Goal: Information Seeking & Learning: Learn about a topic

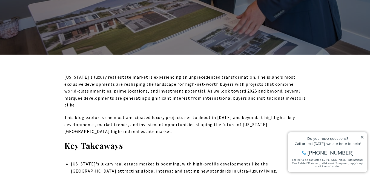
scroll to position [192, 0]
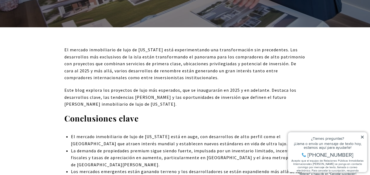
click at [221, 98] on font "Este blog explora los proyectos de lujo más esperados, que se inaugurarán en 20…" at bounding box center [180, 97] width 232 height 19
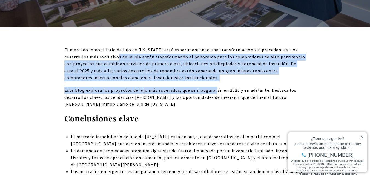
drag, startPoint x: 116, startPoint y: 56, endPoint x: 214, endPoint y: 82, distance: 101.3
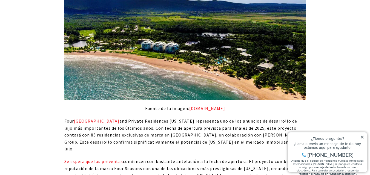
scroll to position [520, 0]
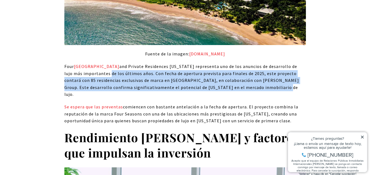
drag, startPoint x: 87, startPoint y: 76, endPoint x: 251, endPoint y: 89, distance: 164.2
click at [251, 89] on p "[GEOGRAPHIC_DATA] and Private Residences [US_STATE] representa uno de los anunc…" at bounding box center [184, 80] width 241 height 35
click at [259, 89] on p "[GEOGRAPHIC_DATA] and Private Residences [US_STATE] representa uno de los anunc…" at bounding box center [184, 80] width 241 height 35
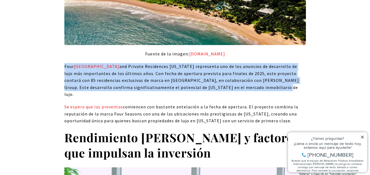
drag, startPoint x: 235, startPoint y: 91, endPoint x: 62, endPoint y: 67, distance: 174.9
click at [245, 85] on p "[GEOGRAPHIC_DATA] and Private Residences [US_STATE] representa uno de los anunc…" at bounding box center [184, 80] width 241 height 35
click at [246, 87] on p "[GEOGRAPHIC_DATA] and Private Residences [US_STATE] representa uno de los anunc…" at bounding box center [184, 80] width 241 height 35
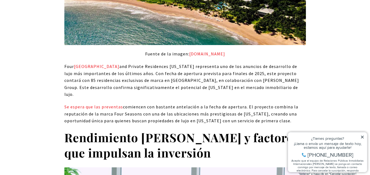
scroll to position [547, 0]
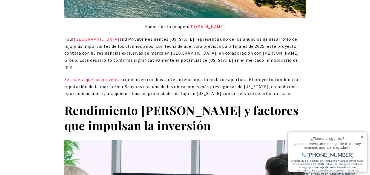
drag, startPoint x: 143, startPoint y: 72, endPoint x: 295, endPoint y: 87, distance: 152.9
click at [295, 87] on p "Se espera que las preventas comiencen con bastante antelación a la fecha de ape…" at bounding box center [184, 86] width 241 height 21
click at [294, 87] on p "Se espera que las preventas comiencen con bastante antelación a la fecha de ape…" at bounding box center [184, 86] width 241 height 21
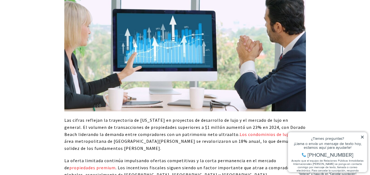
scroll to position [794, 0]
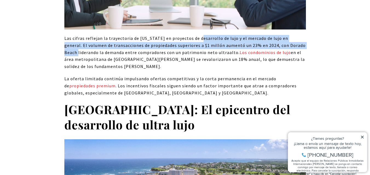
drag, startPoint x: 298, startPoint y: 38, endPoint x: 205, endPoint y: 35, distance: 93.6
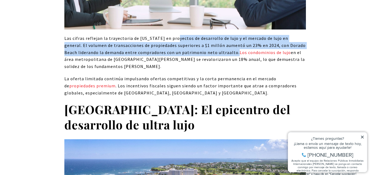
drag, startPoint x: 220, startPoint y: 47, endPoint x: 174, endPoint y: 33, distance: 48.0
click at [174, 36] on font "Las cifras reflejan la trayectoria de [US_STATE] en proyectos de desarrollo de …" at bounding box center [184, 45] width 241 height 19
drag, startPoint x: 174, startPoint y: 33, endPoint x: 191, endPoint y: 43, distance: 20.0
click at [174, 36] on font "Las cifras reflejan la trayectoria de [US_STATE] en proyectos de desarrollo de …" at bounding box center [184, 45] width 241 height 19
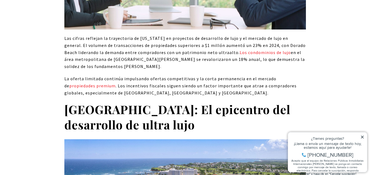
click at [159, 58] on p "Las cifras reflejan la trayectoria de [US_STATE] en proyectos de desarrollo de …" at bounding box center [184, 52] width 241 height 35
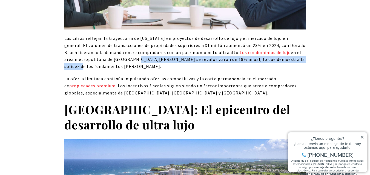
drag, startPoint x: 123, startPoint y: 52, endPoint x: 299, endPoint y: 56, distance: 176.5
click at [299, 56] on p "Las cifras reflejan la trayectoria de [US_STATE] en proyectos de desarrollo de …" at bounding box center [184, 52] width 241 height 35
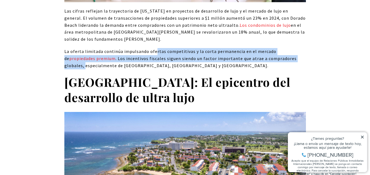
drag, startPoint x: 154, startPoint y: 45, endPoint x: 319, endPoint y: 54, distance: 164.5
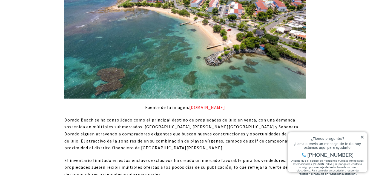
scroll to position [1013, 0]
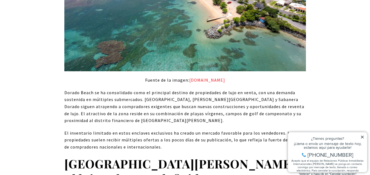
drag, startPoint x: 363, startPoint y: 136, endPoint x: 362, endPoint y: 133, distance: 3.1
click at [363, 136] on icon at bounding box center [362, 137] width 4 height 4
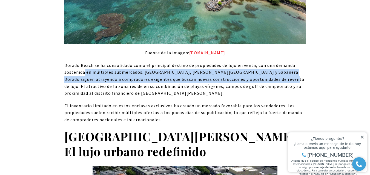
drag, startPoint x: 284, startPoint y: 74, endPoint x: 83, endPoint y: 65, distance: 200.8
click at [83, 65] on font "Dorado Beach se ha consolidado como el principal destino de propiedades de lujo…" at bounding box center [184, 79] width 240 height 33
drag, startPoint x: 83, startPoint y: 65, endPoint x: 86, endPoint y: 65, distance: 3.0
click at [83, 65] on font "Dorado Beach se ha consolidado como el principal destino de propiedades de lujo…" at bounding box center [184, 79] width 240 height 33
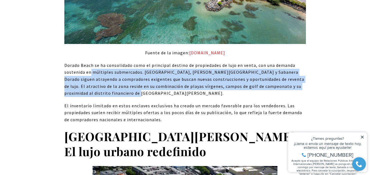
drag, startPoint x: 134, startPoint y: 85, endPoint x: 89, endPoint y: 67, distance: 47.5
click at [89, 67] on p "Dorado Beach se ha consolidado como el principal destino de propiedades de lujo…" at bounding box center [184, 79] width 241 height 35
click at [89, 67] on font "Dorado Beach se ha consolidado como el principal destino de propiedades de lujo…" at bounding box center [184, 79] width 240 height 33
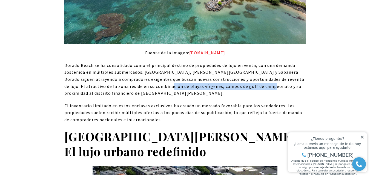
drag, startPoint x: 271, startPoint y: 80, endPoint x: 169, endPoint y: 77, distance: 102.1
click at [169, 77] on font "Dorado Beach se ha consolidado como el principal destino de propiedades de lujo…" at bounding box center [184, 79] width 240 height 33
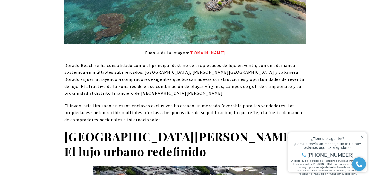
click at [147, 89] on p "Dorado Beach se ha consolidado como el principal destino de propiedades de lujo…" at bounding box center [184, 79] width 241 height 35
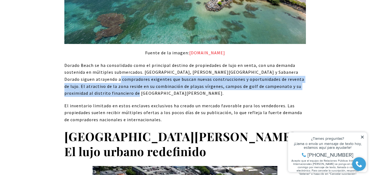
drag, startPoint x: 128, startPoint y: 88, endPoint x: 112, endPoint y: 71, distance: 23.2
click at [112, 71] on font "Dorado Beach se ha consolidado como el principal destino de propiedades de lujo…" at bounding box center [184, 79] width 240 height 33
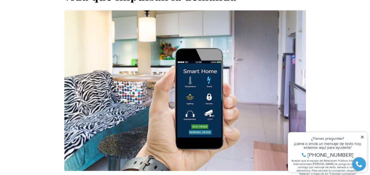
scroll to position [2682, 0]
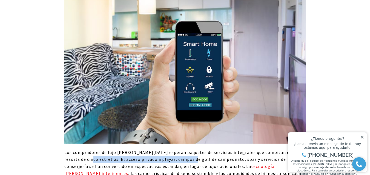
drag, startPoint x: 84, startPoint y: 124, endPoint x: 190, endPoint y: 127, distance: 105.9
click at [190, 149] on p "Los compradores de lujo [PERSON_NAME][DATE] esperan paquetes de servicios integ…" at bounding box center [184, 166] width 241 height 35
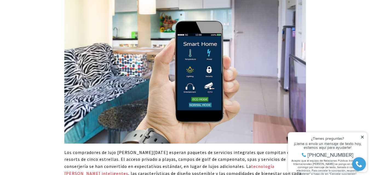
click at [190, 149] on p "Los compradores de lujo [PERSON_NAME][DATE] esperan paquetes de servicios integ…" at bounding box center [184, 166] width 241 height 35
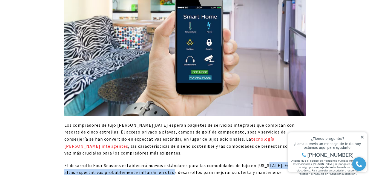
drag, startPoint x: 156, startPoint y: 133, endPoint x: 265, endPoint y: 126, distance: 110.0
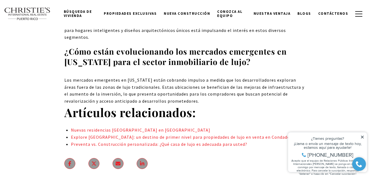
scroll to position [3941, 0]
